Goal: Information Seeking & Learning: Check status

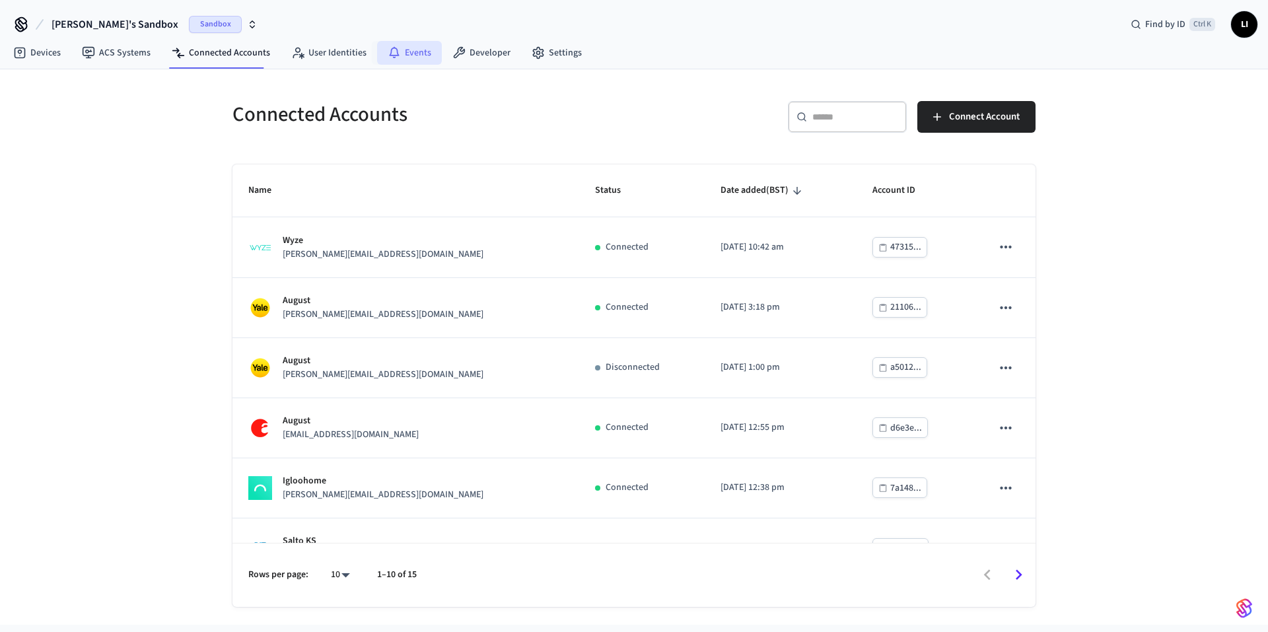
click at [393, 55] on icon at bounding box center [394, 51] width 10 height 9
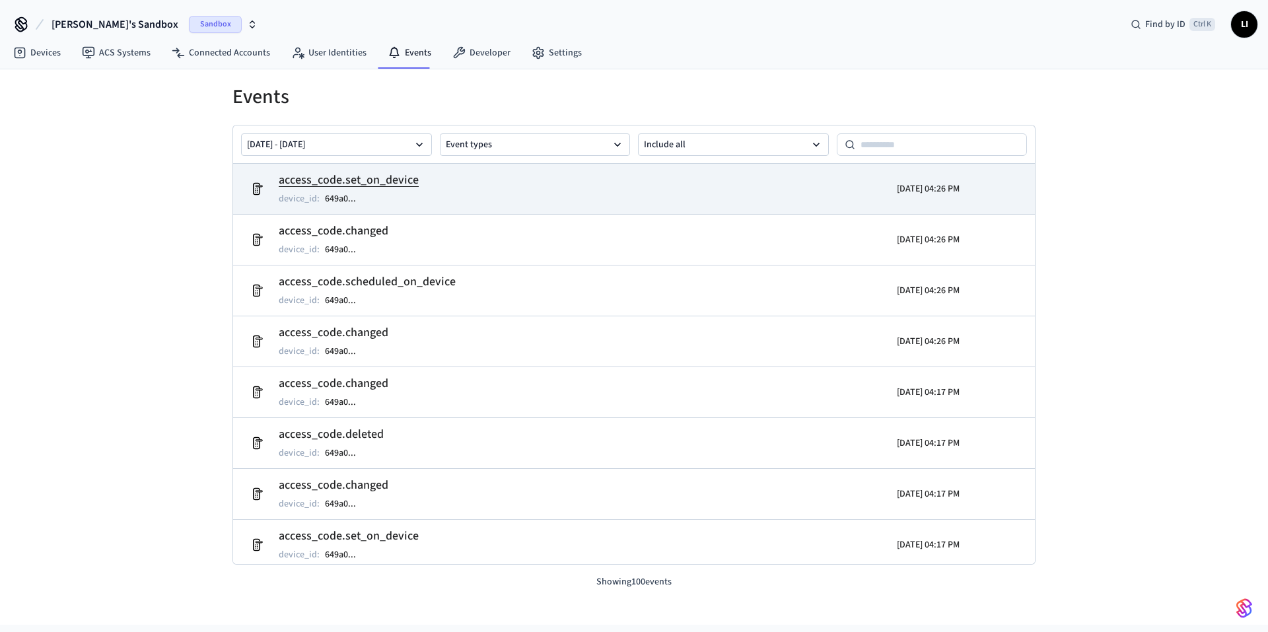
click at [513, 190] on td "access_code.set_on_device device_id : 649a0 ..." at bounding box center [504, 188] width 520 height 37
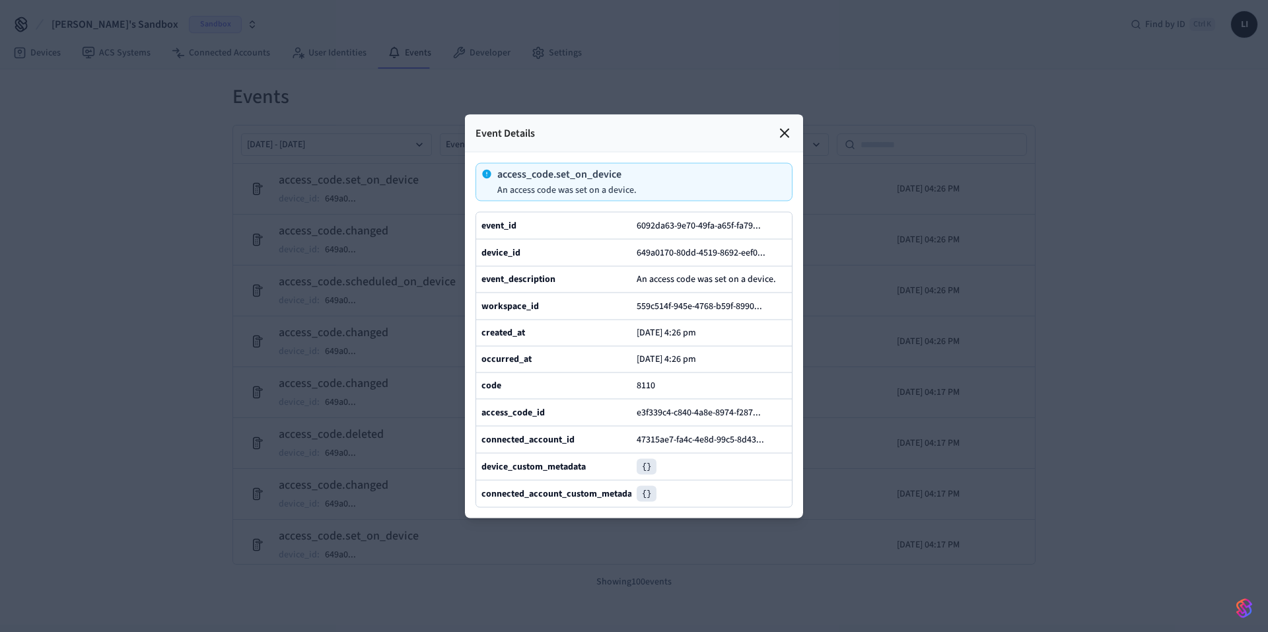
click at [1092, 229] on div at bounding box center [634, 316] width 1268 height 632
click at [148, 174] on div at bounding box center [634, 316] width 1268 height 632
click at [777, 125] on icon at bounding box center [785, 133] width 16 height 16
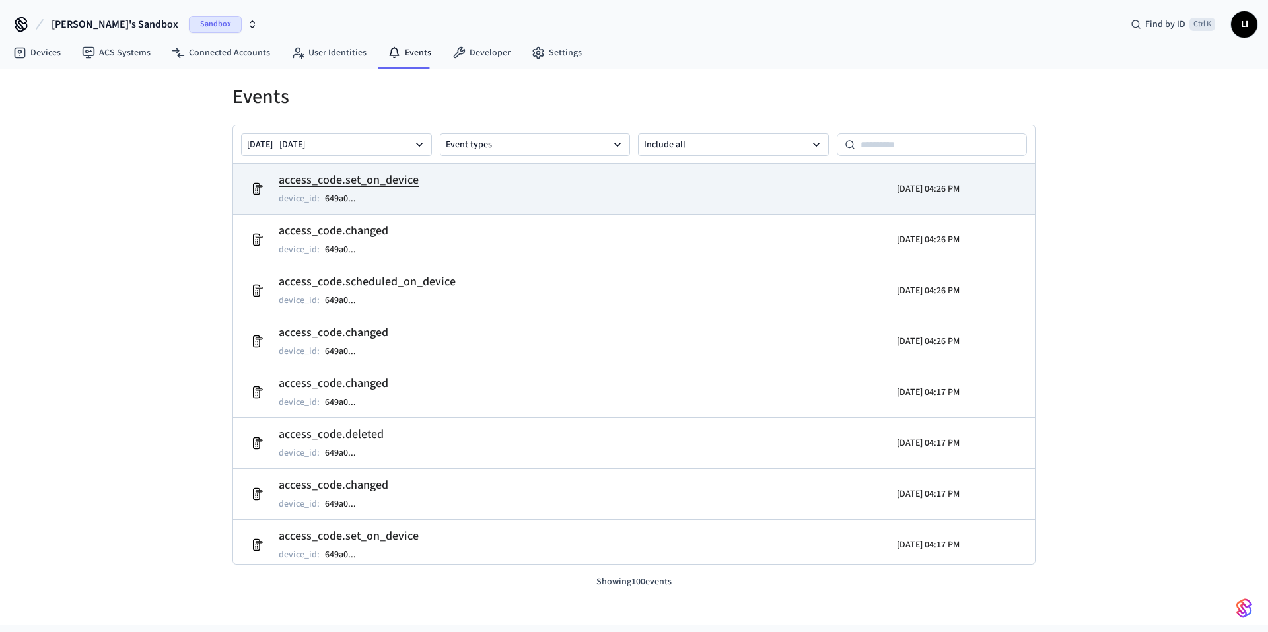
click at [492, 201] on td "access_code.set_on_device device_id : 649a0 ..." at bounding box center [504, 188] width 520 height 37
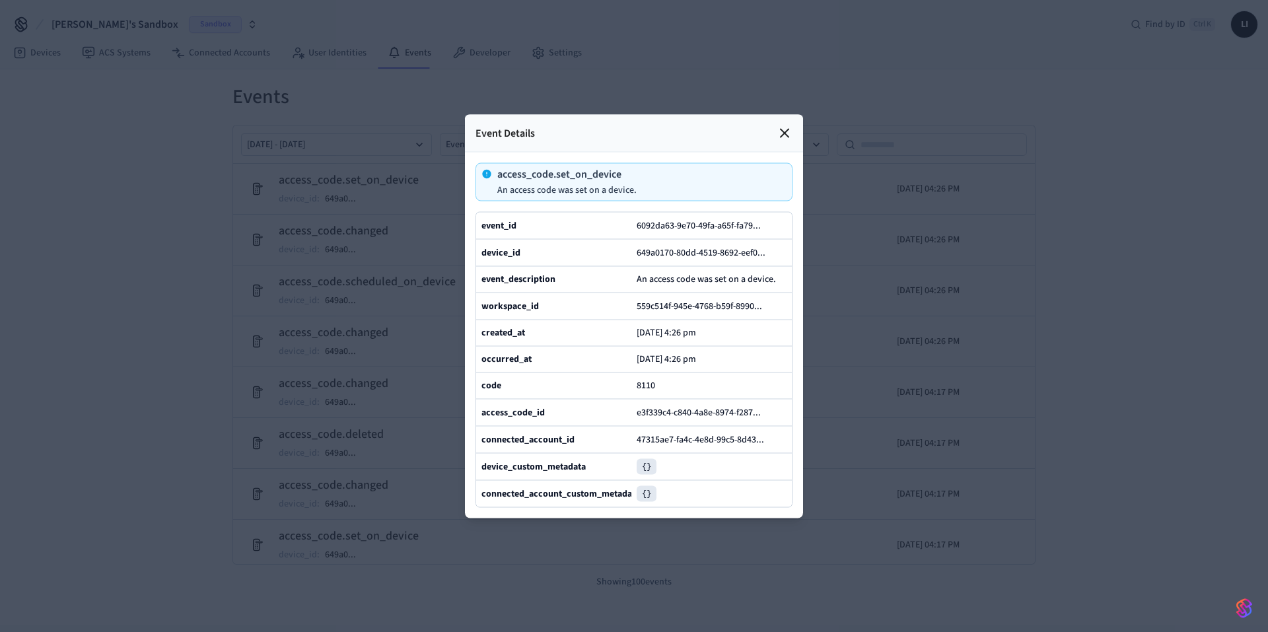
click at [788, 114] on div "Event Details" at bounding box center [634, 133] width 338 height 38
click at [783, 125] on icon at bounding box center [785, 133] width 16 height 16
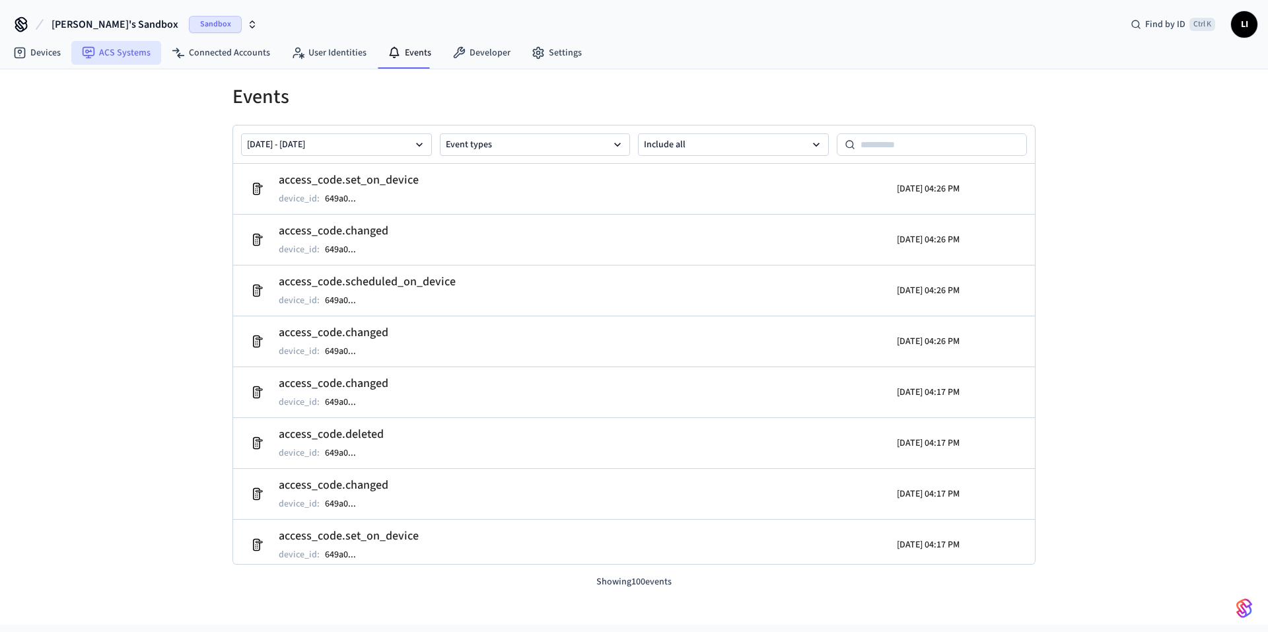
click at [121, 49] on link "ACS Systems" at bounding box center [116, 53] width 90 height 24
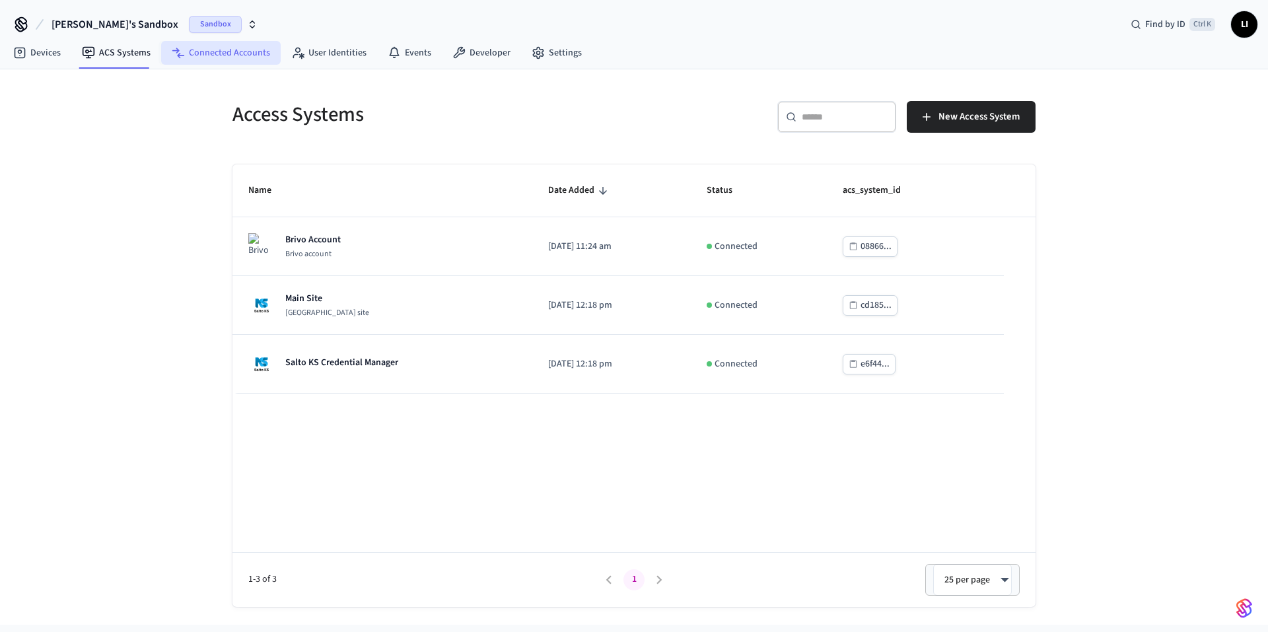
click at [195, 47] on link "Connected Accounts" at bounding box center [221, 53] width 120 height 24
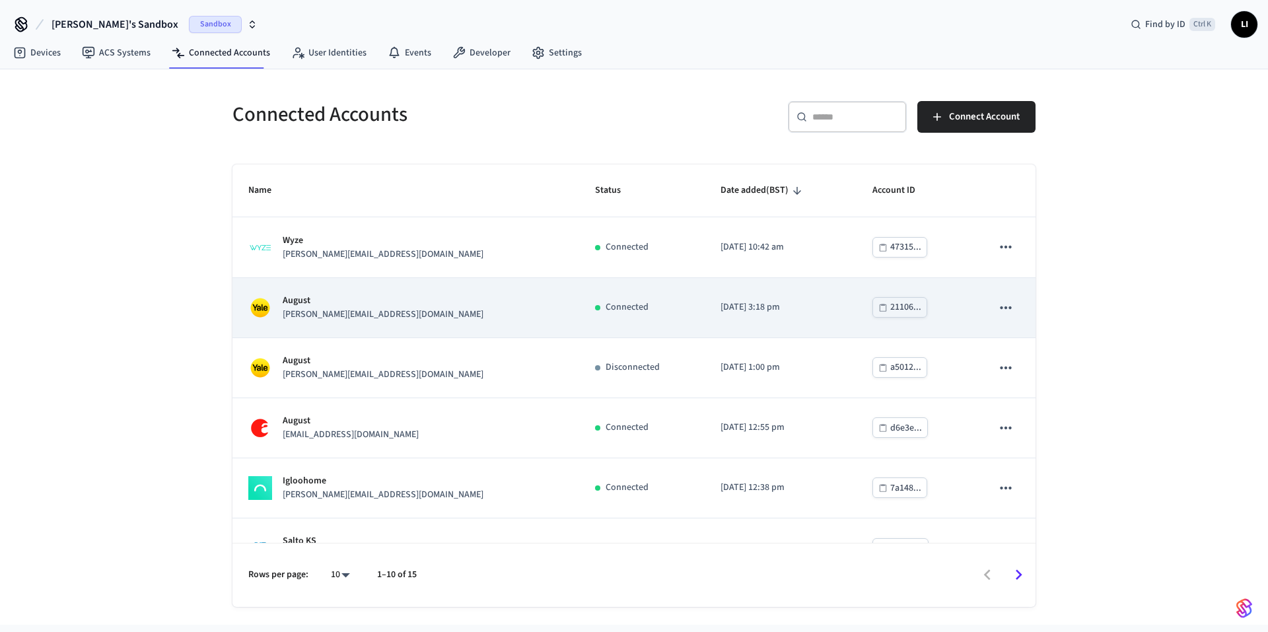
click at [401, 316] on div "[PERSON_NAME] [PERSON_NAME][EMAIL_ADDRESS][DOMAIN_NAME]" at bounding box center [405, 308] width 315 height 28
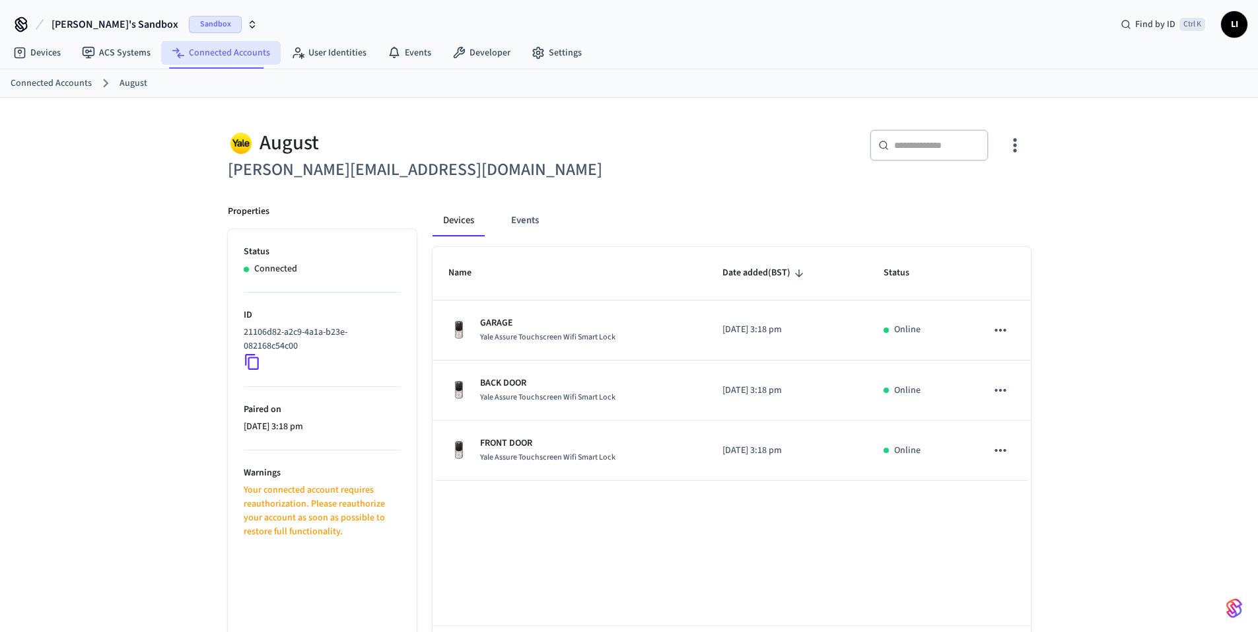
click at [191, 45] on link "Connected Accounts" at bounding box center [221, 53] width 120 height 24
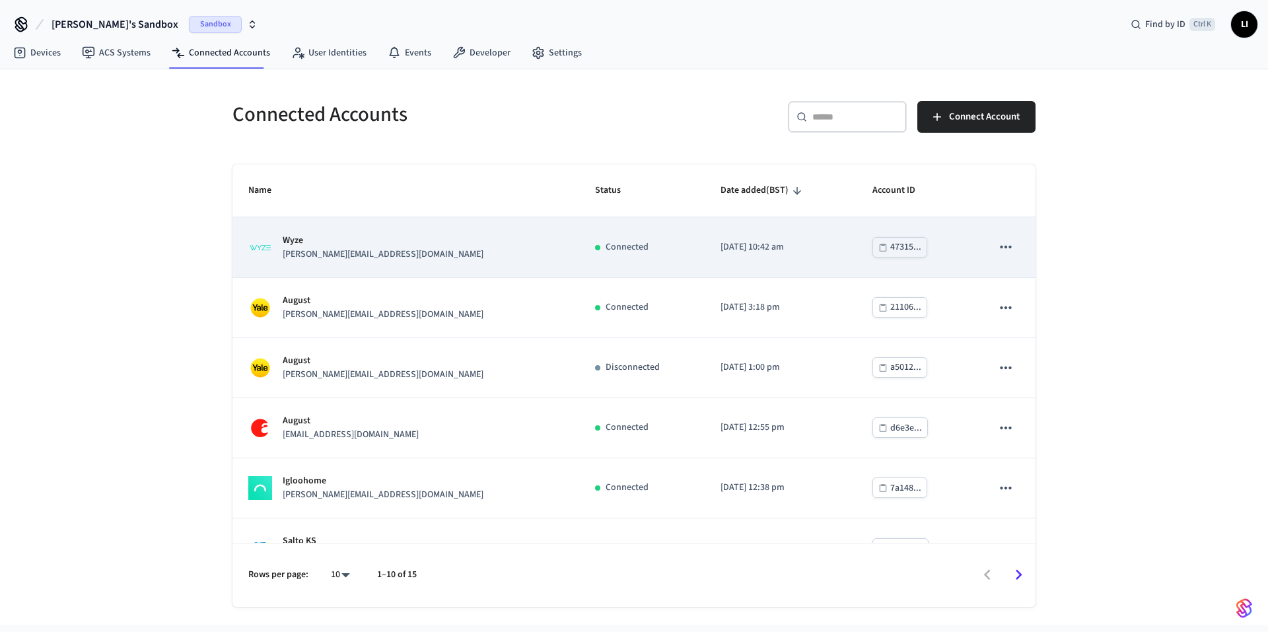
click at [364, 242] on div "Wyze [PERSON_NAME][EMAIL_ADDRESS][DOMAIN_NAME]" at bounding box center [405, 248] width 315 height 28
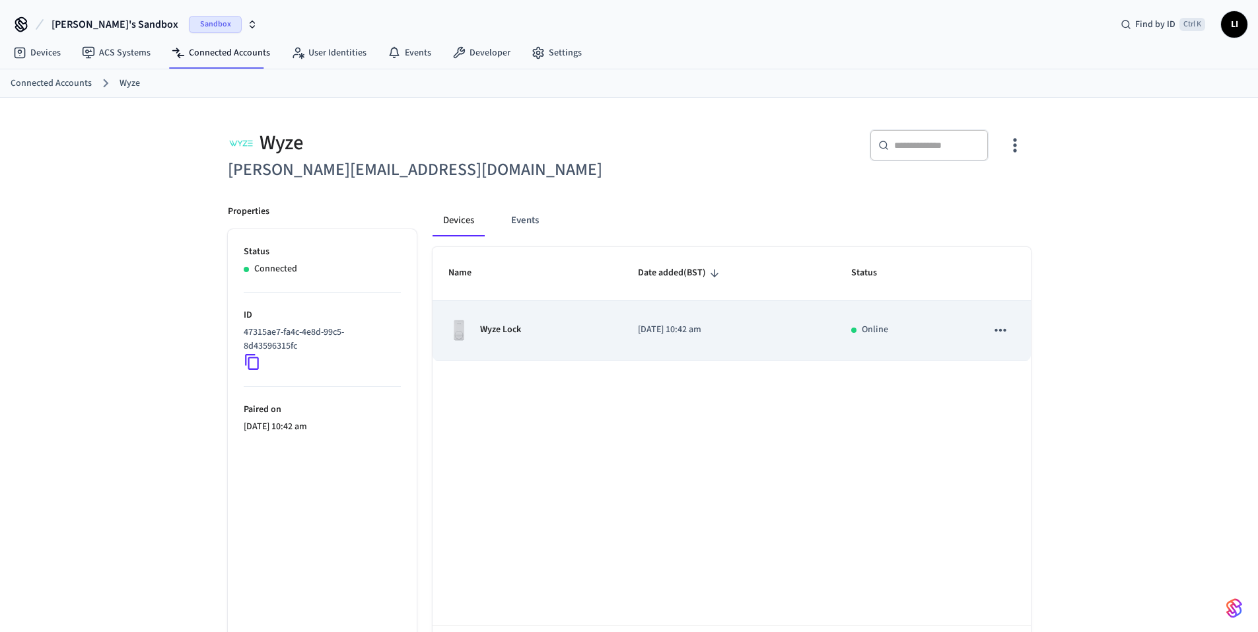
click at [530, 322] on div "Wyze Lock" at bounding box center [527, 330] width 159 height 21
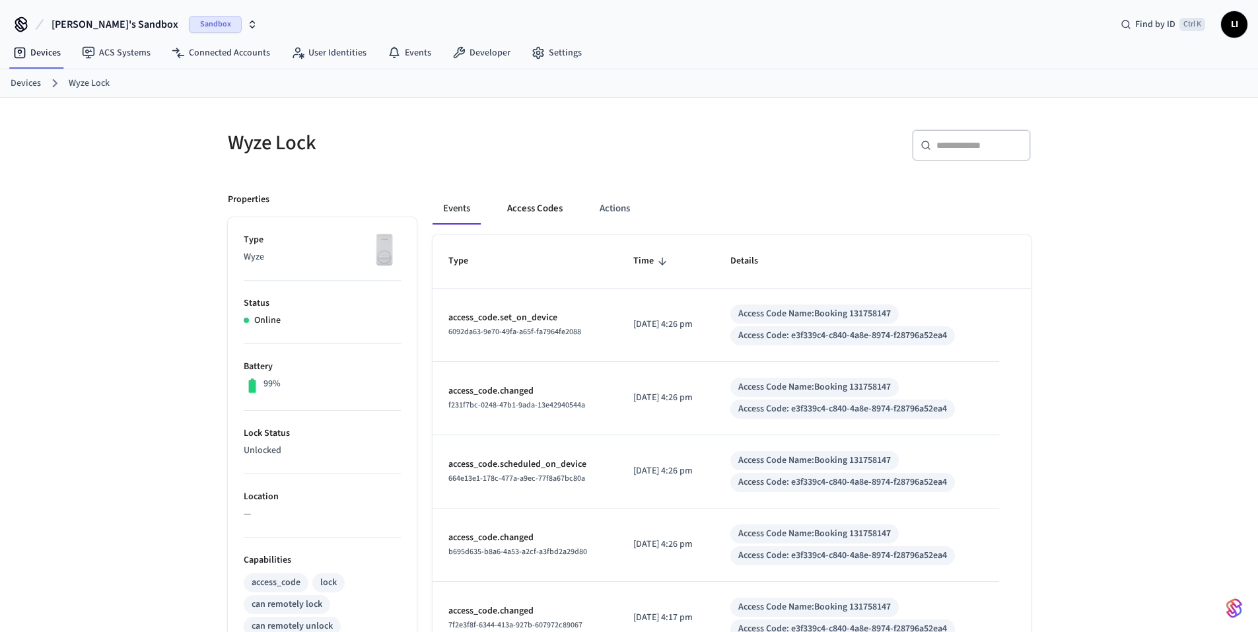
click at [537, 217] on button "Access Codes" at bounding box center [535, 209] width 77 height 32
